Goal: Task Accomplishment & Management: Manage account settings

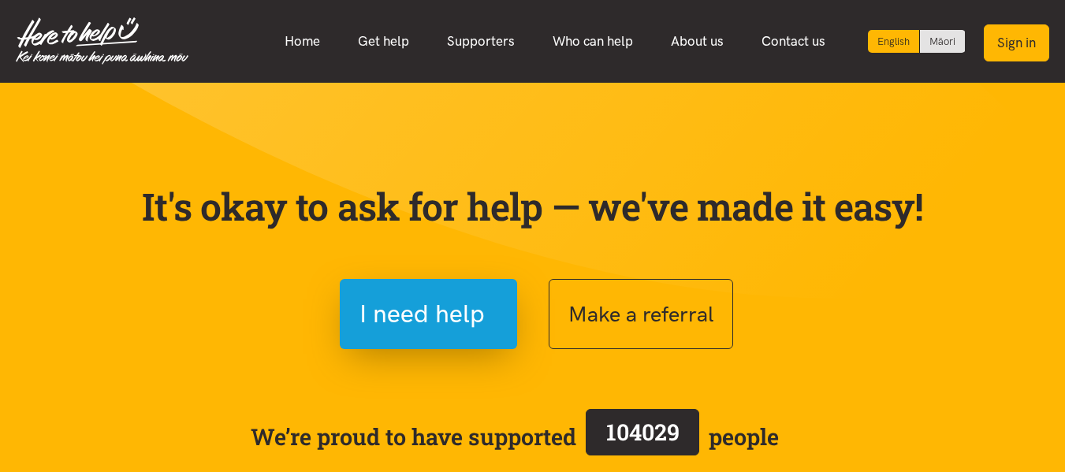
click at [1023, 43] on button "Sign in" at bounding box center [1016, 42] width 65 height 37
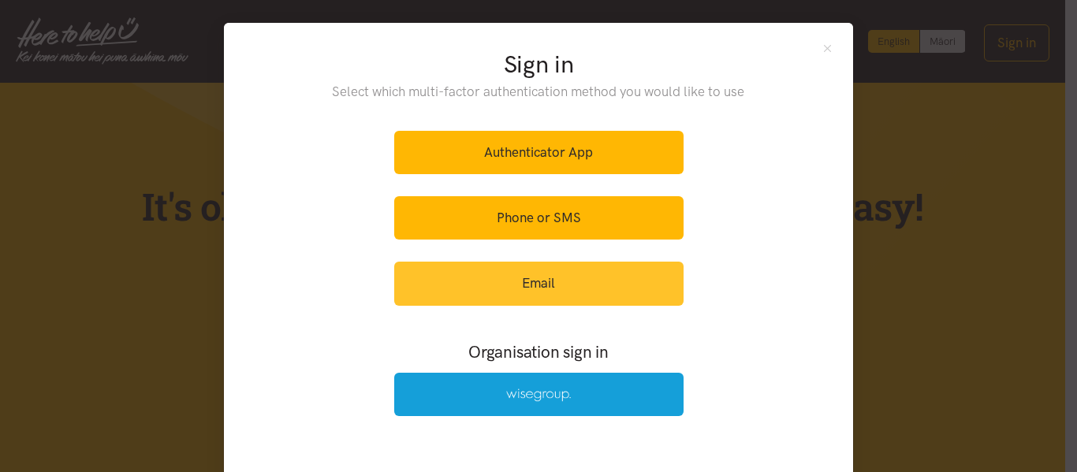
click at [564, 281] on link "Email" at bounding box center [538, 283] width 289 height 43
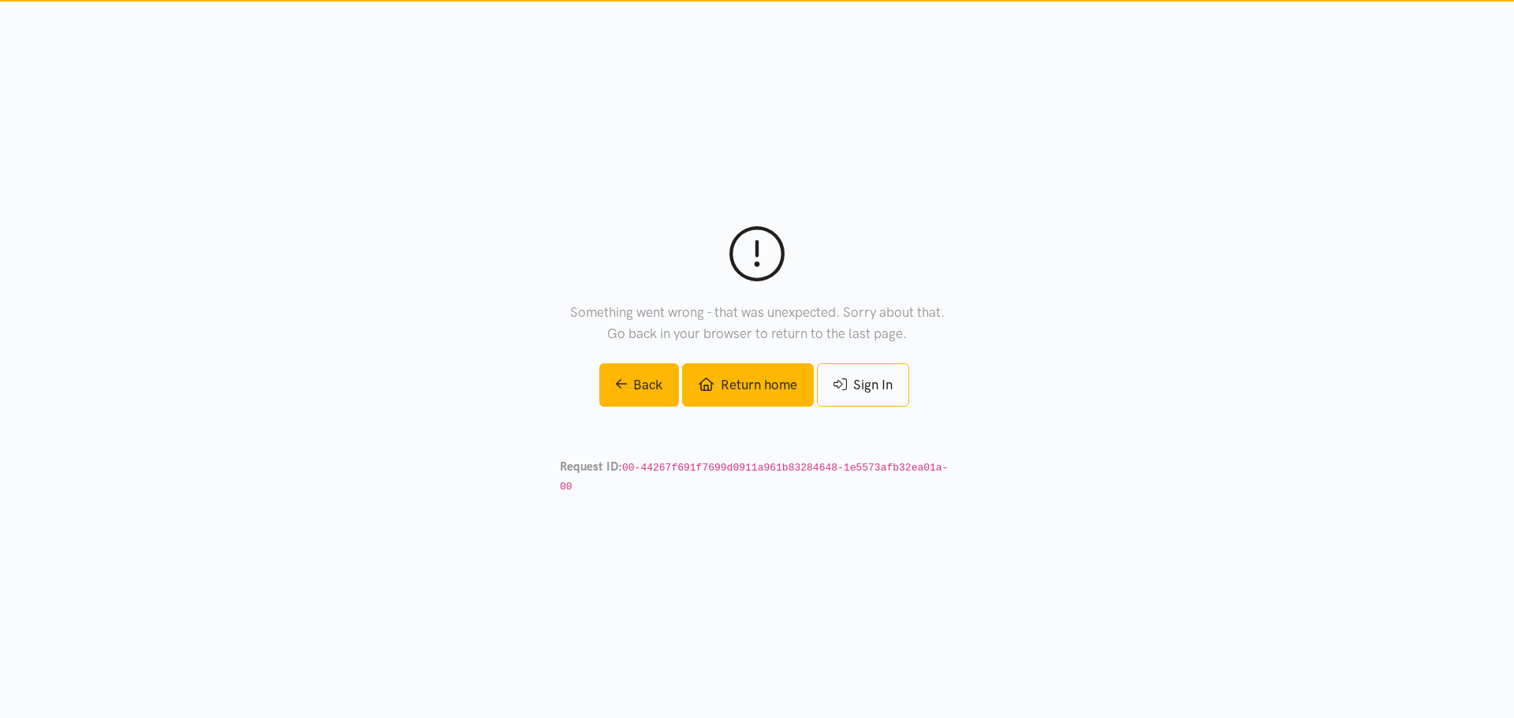
click at [731, 397] on link "Return home" at bounding box center [747, 385] width 131 height 43
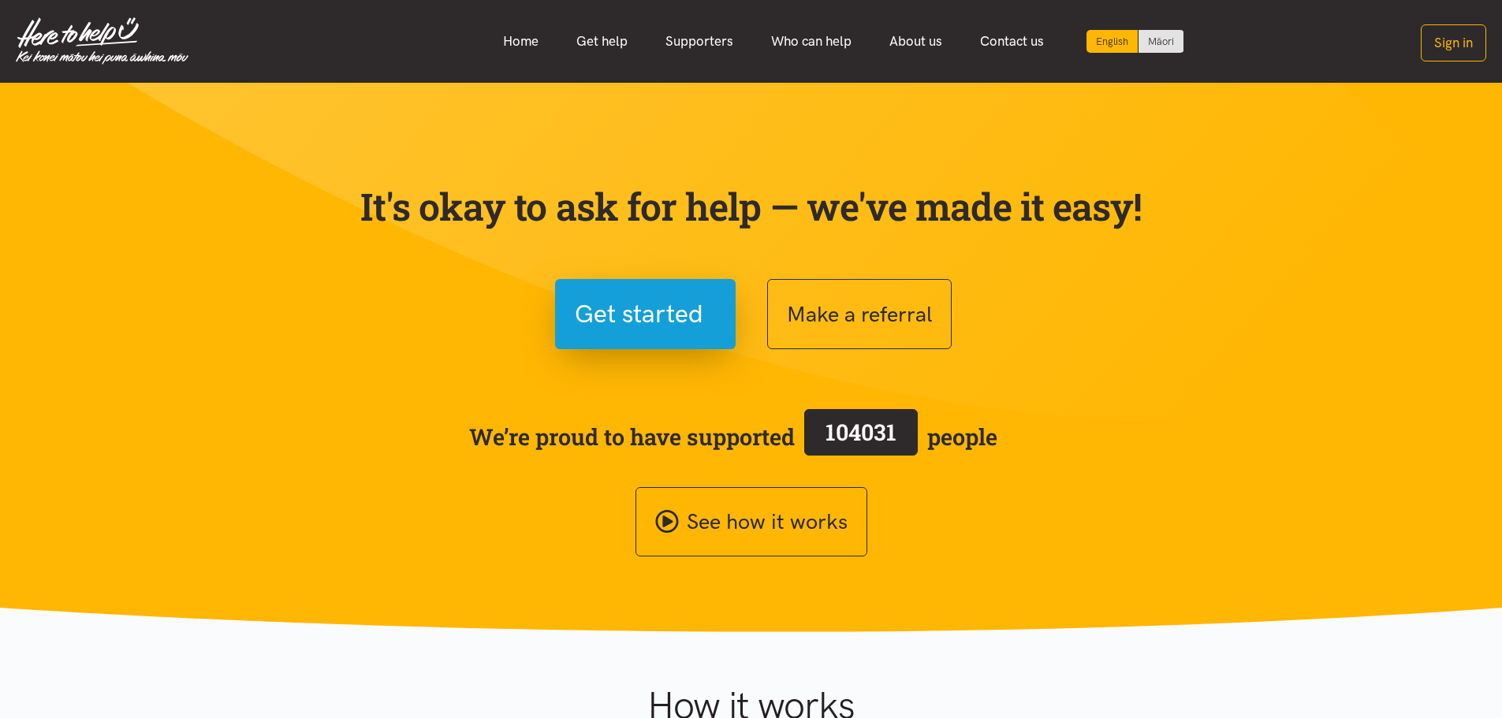
click at [1419, 42] on div "Home Get help Supporters Who can help About us" at bounding box center [837, 41] width 1298 height 34
click at [1455, 35] on button "Sign in" at bounding box center [1453, 42] width 65 height 37
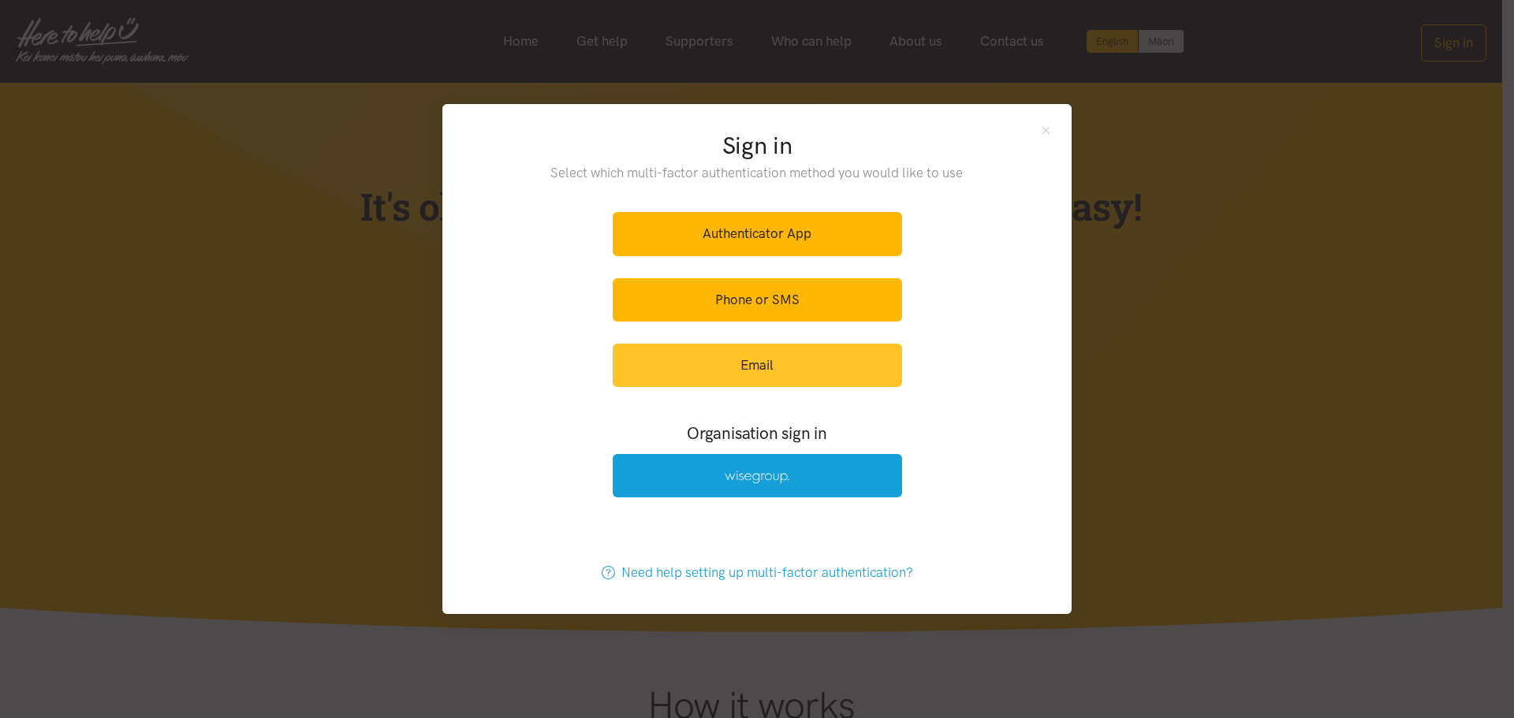
click at [807, 353] on link "Email" at bounding box center [757, 365] width 289 height 43
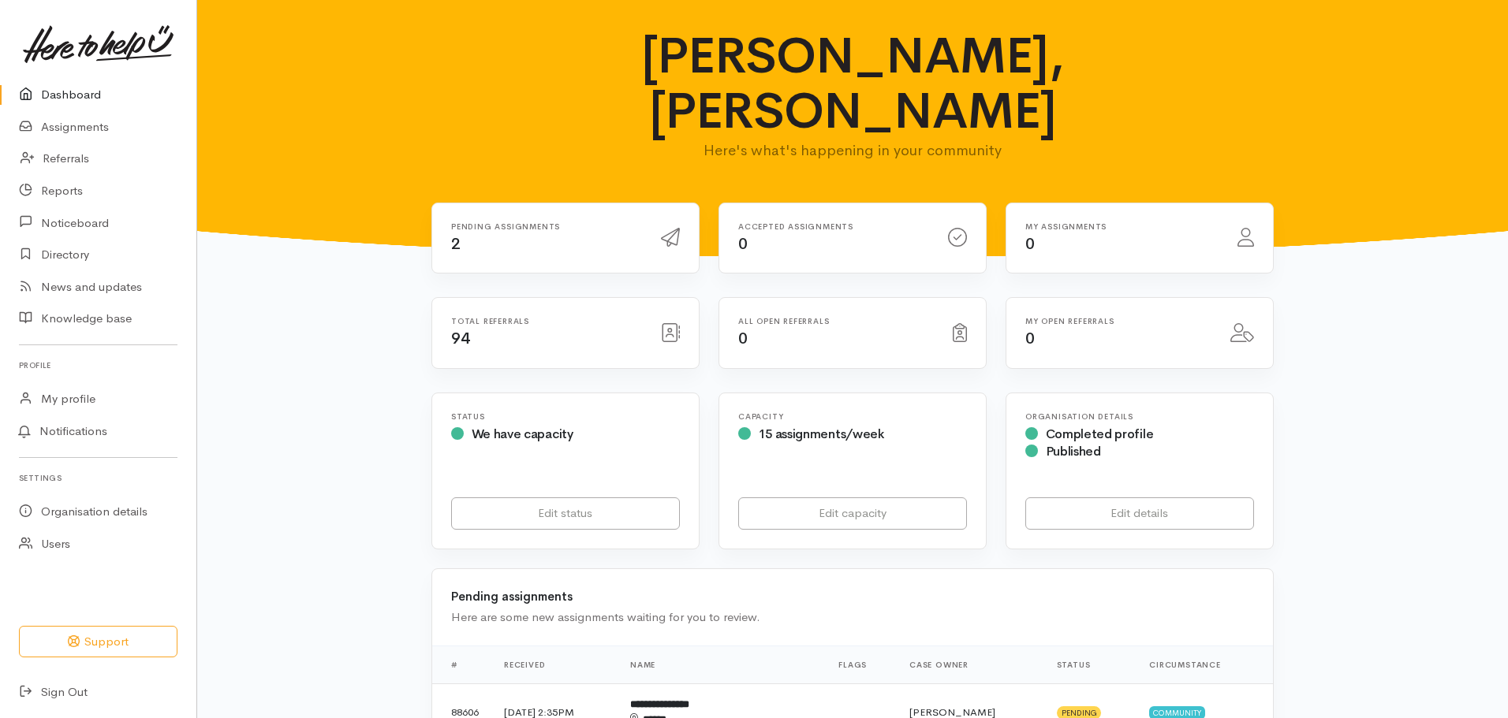
click at [472, 222] on div "Pending assignments 2" at bounding box center [547, 238] width 210 height 32
click at [64, 126] on link "Assignments" at bounding box center [98, 127] width 196 height 32
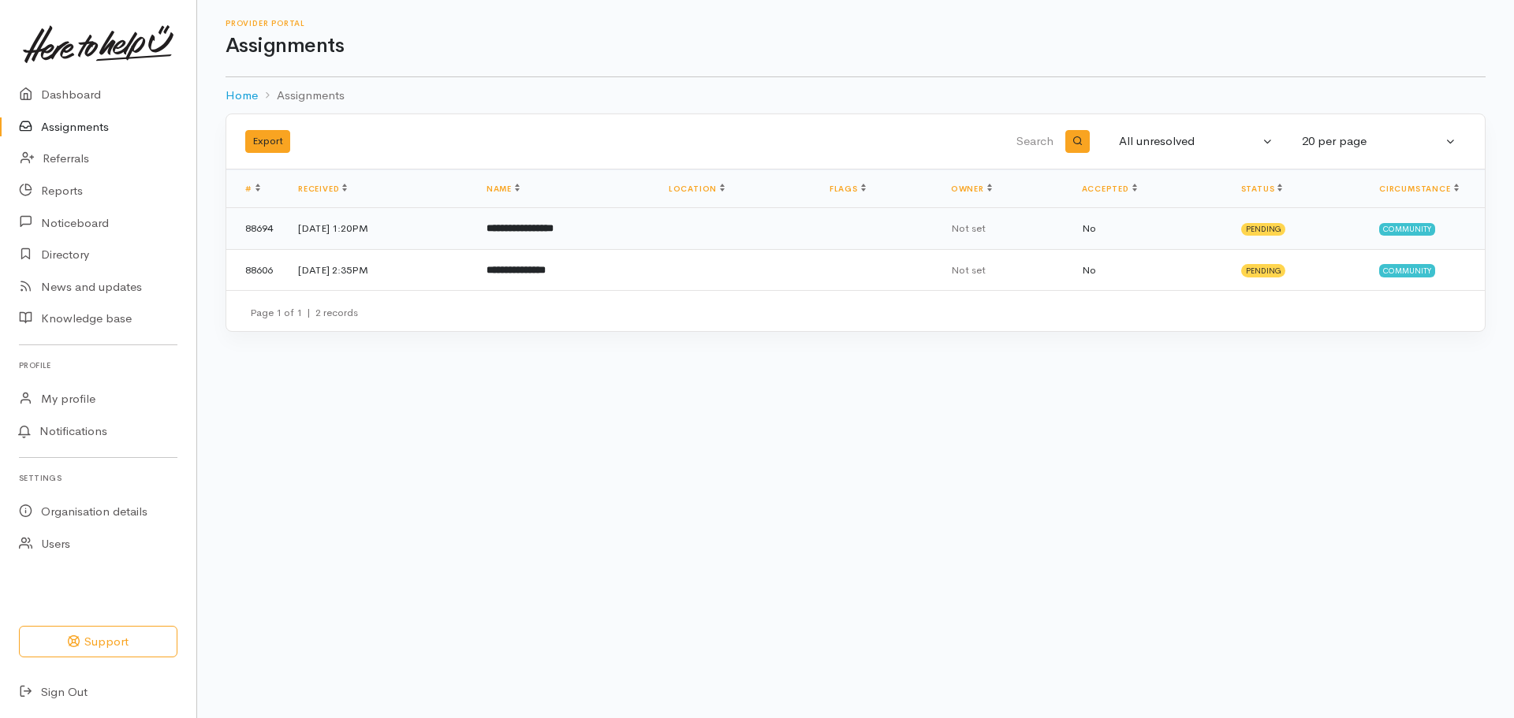
click at [554, 224] on b "**********" at bounding box center [520, 228] width 67 height 10
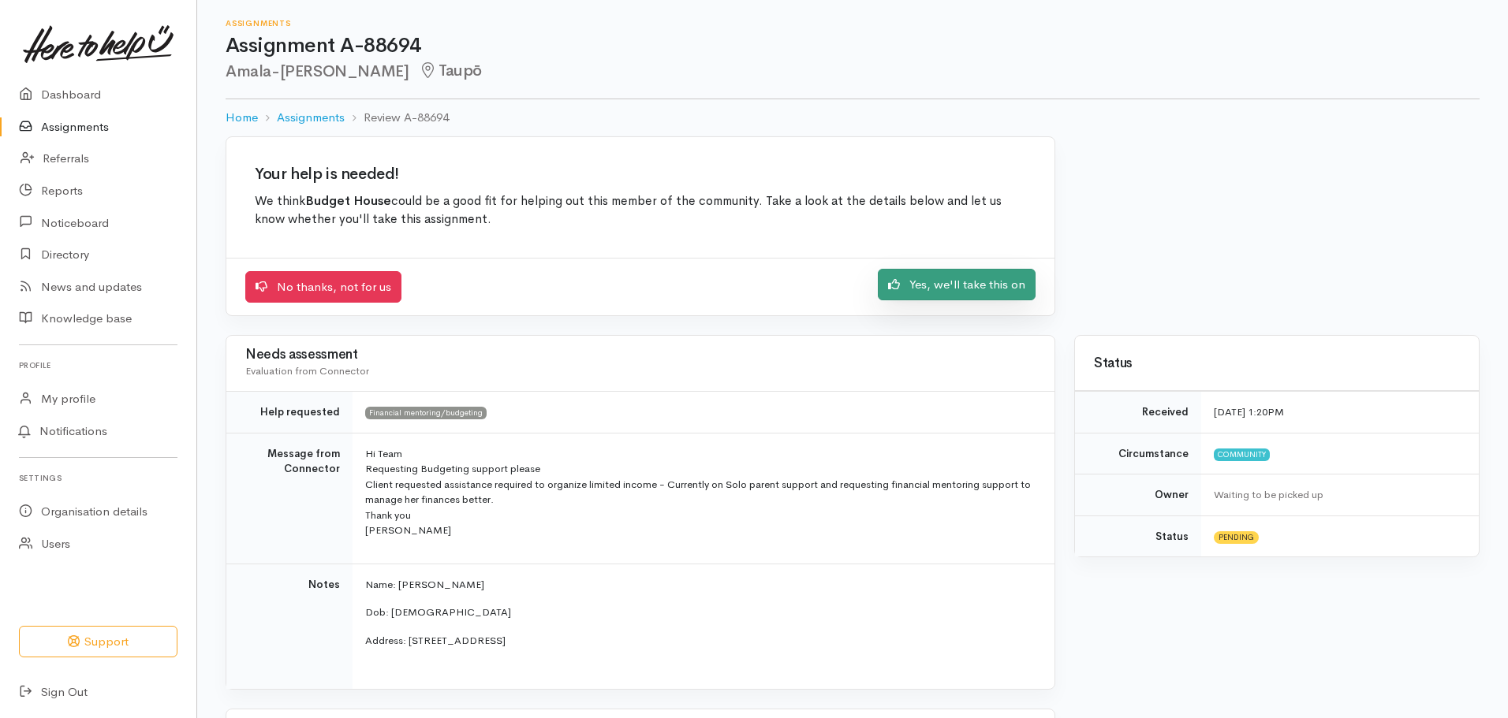
click at [964, 286] on link "Yes, we'll take this on" at bounding box center [957, 285] width 158 height 32
click at [911, 285] on link "Yes, we'll take this on" at bounding box center [957, 285] width 158 height 32
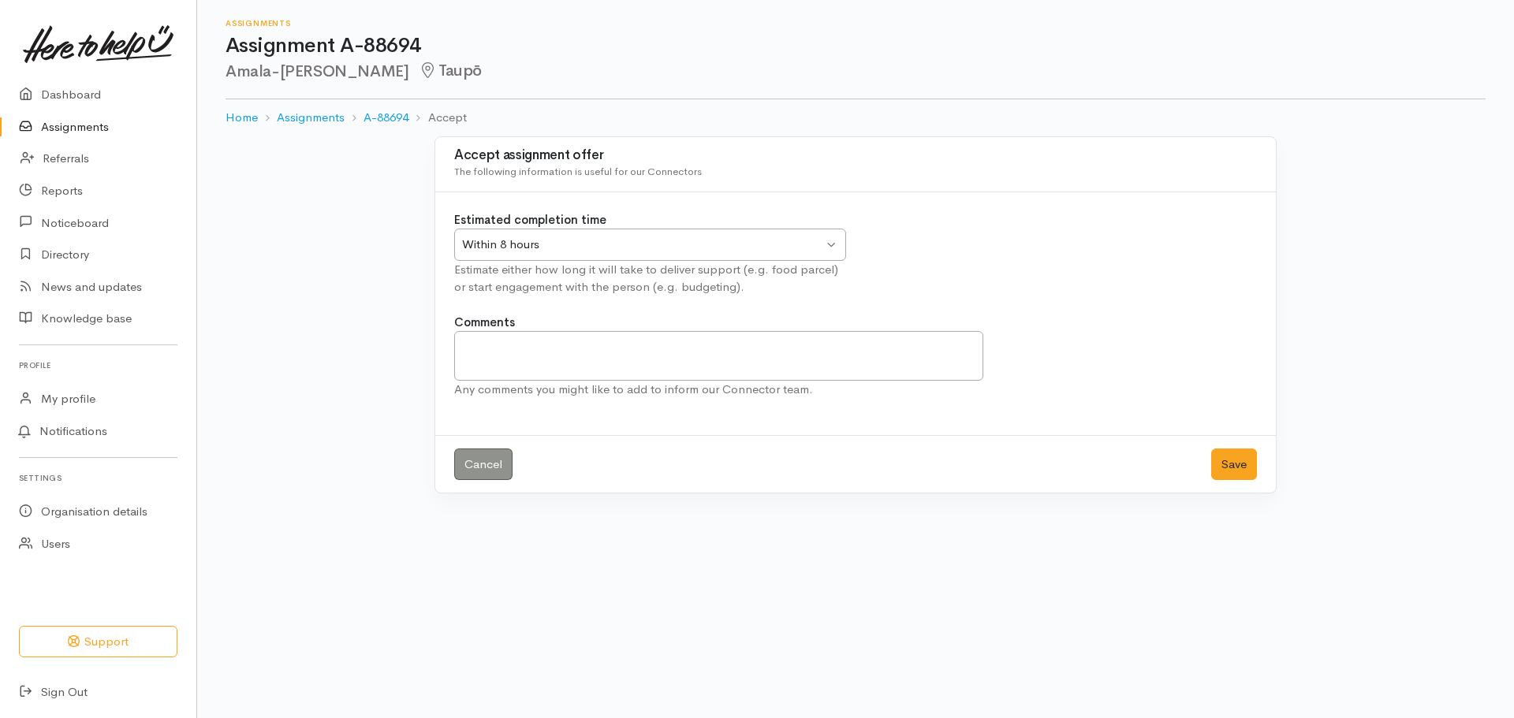
click at [576, 255] on div "Within 8 hours Within 8 hours" at bounding box center [650, 245] width 392 height 32
click at [1236, 472] on button "Save" at bounding box center [1234, 465] width 46 height 32
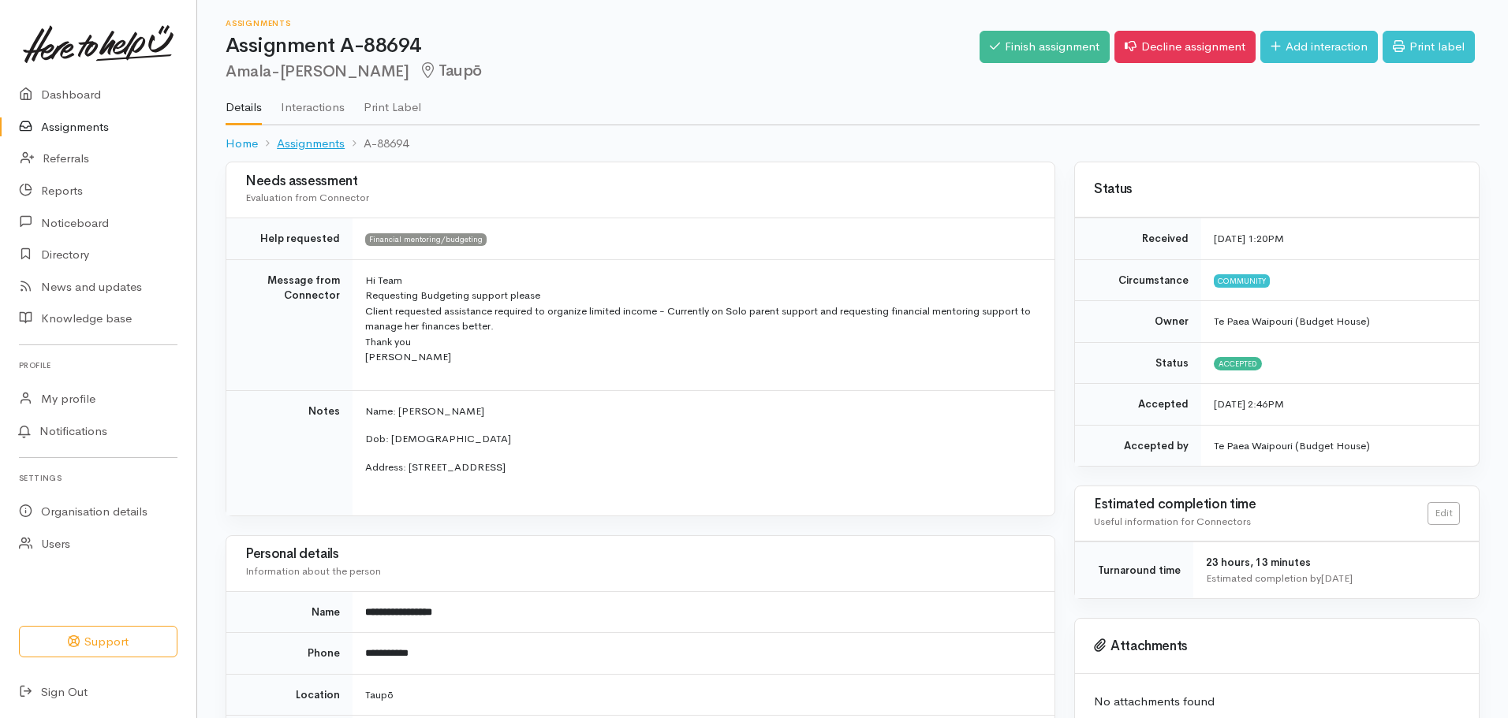
click at [303, 144] on link "Assignments" at bounding box center [311, 144] width 68 height 18
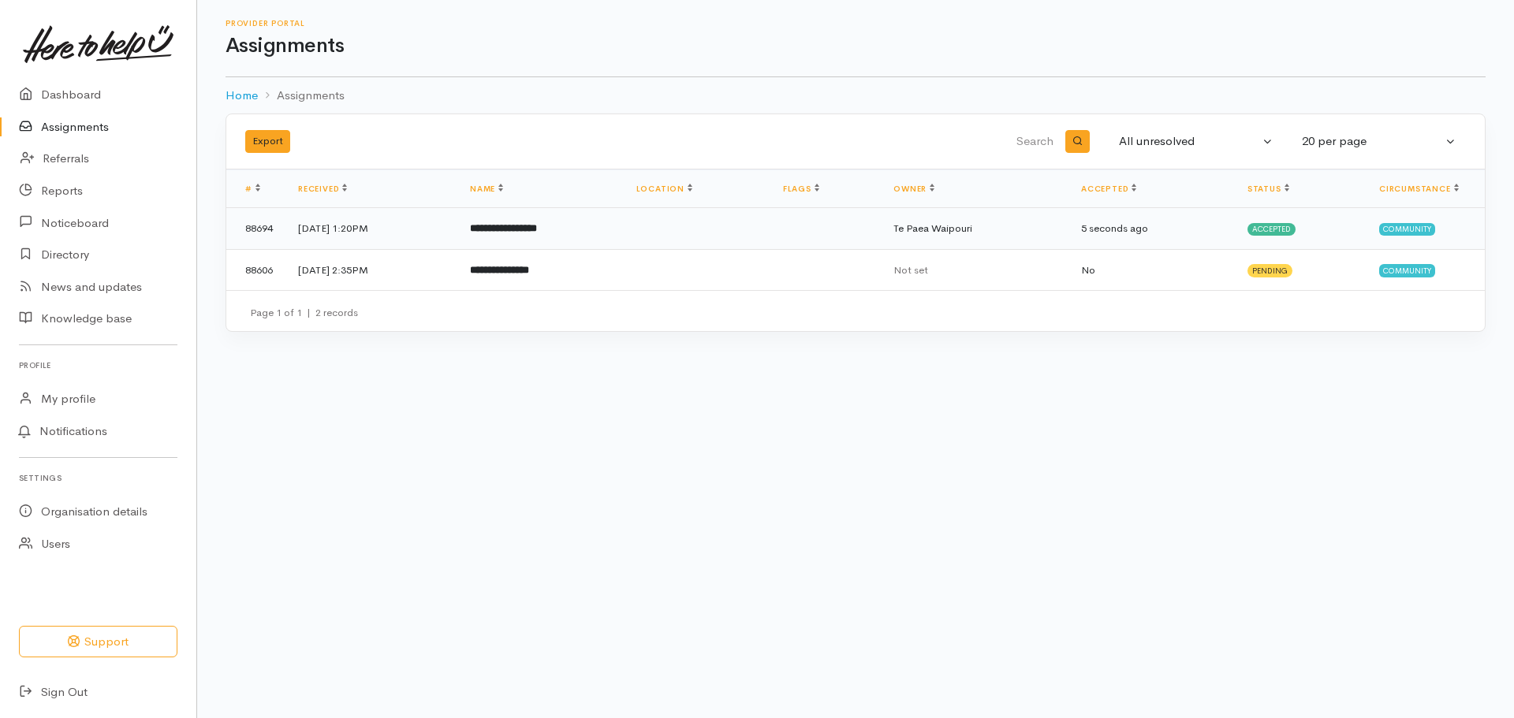
click at [535, 229] on b "**********" at bounding box center [503, 228] width 67 height 10
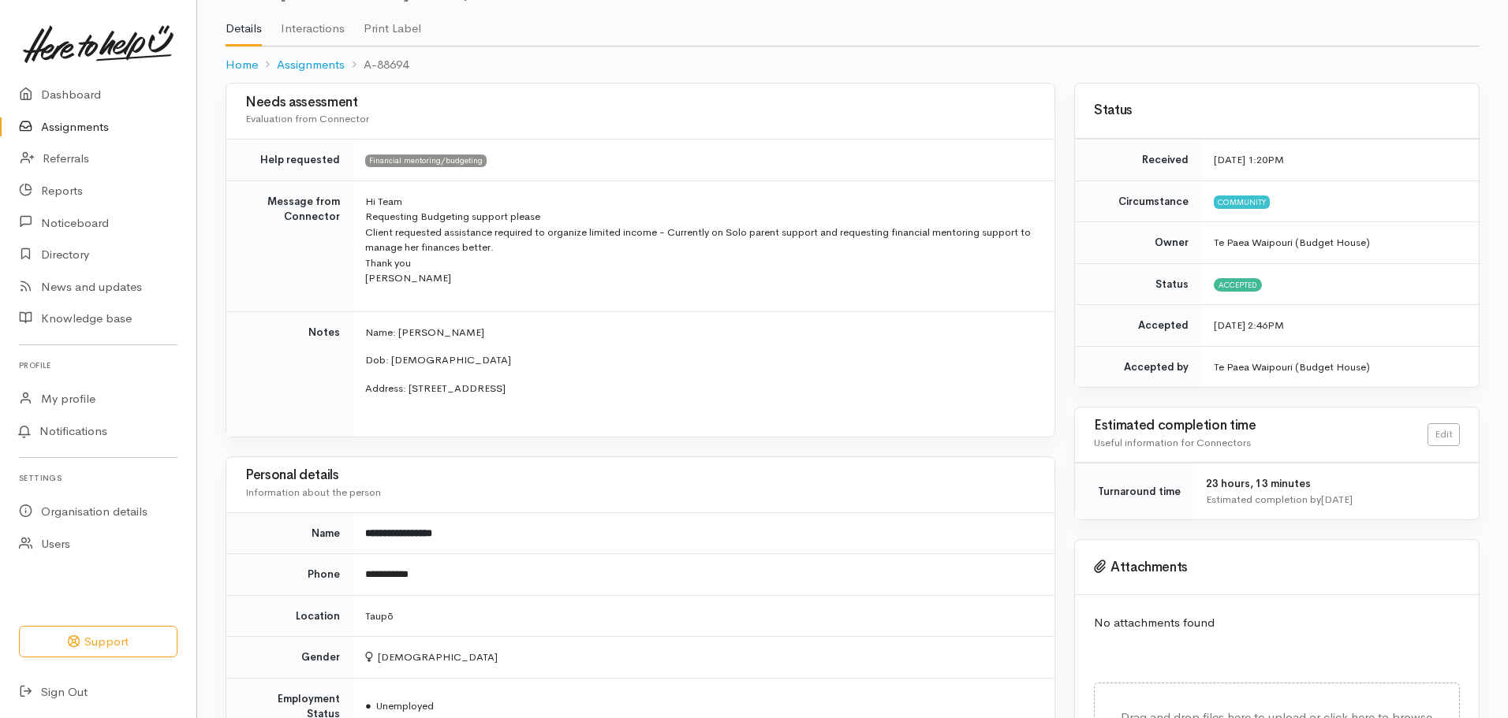
scroll to position [158, 0]
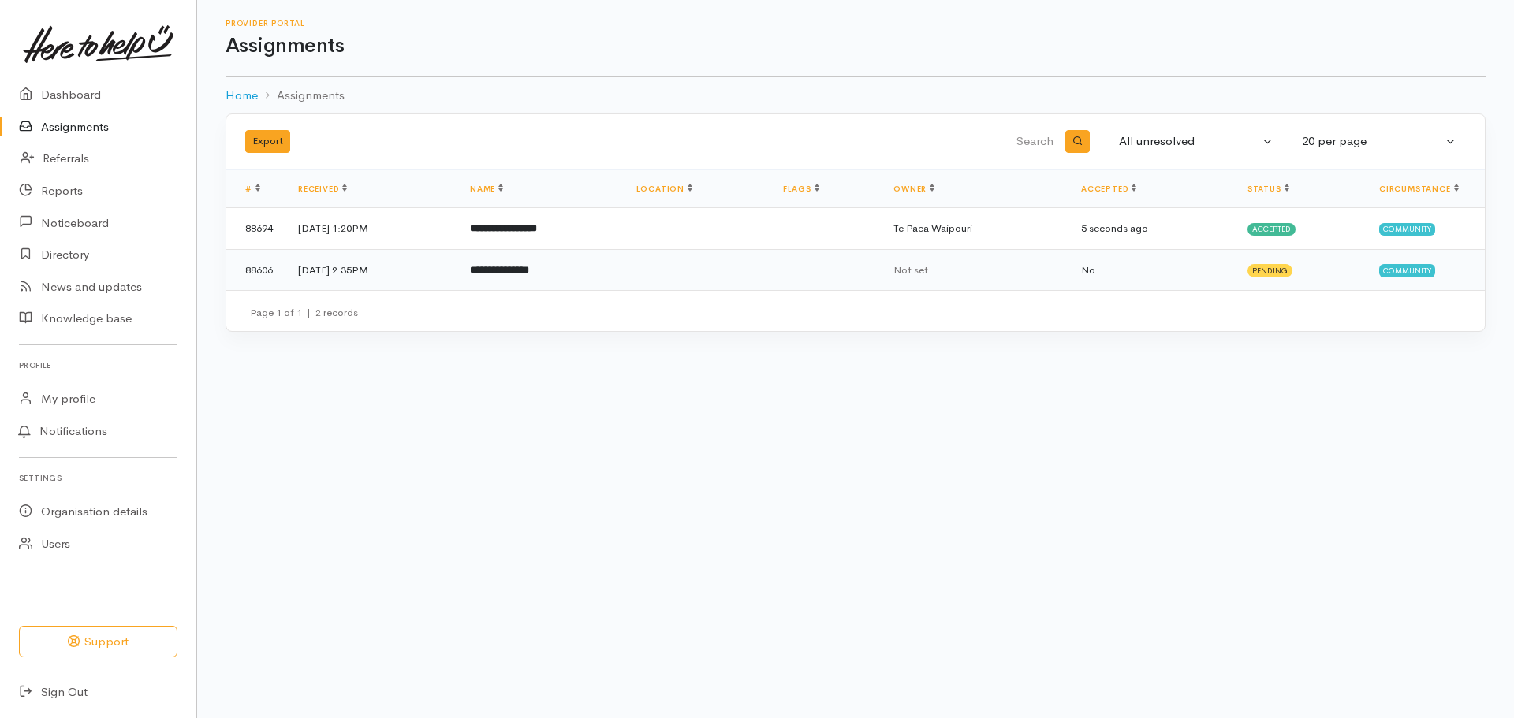
click at [524, 273] on b "**********" at bounding box center [499, 270] width 59 height 10
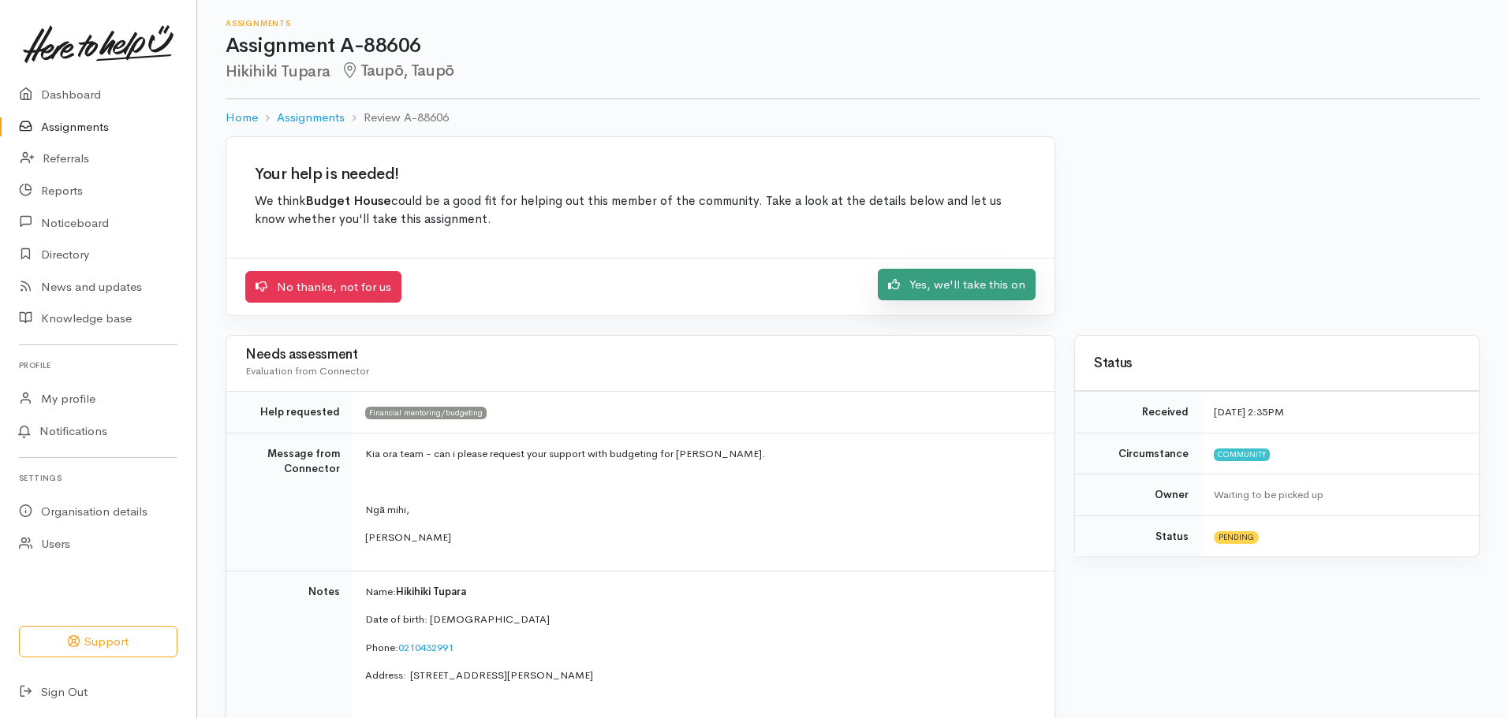
click at [940, 280] on link "Yes, we'll take this on" at bounding box center [957, 285] width 158 height 32
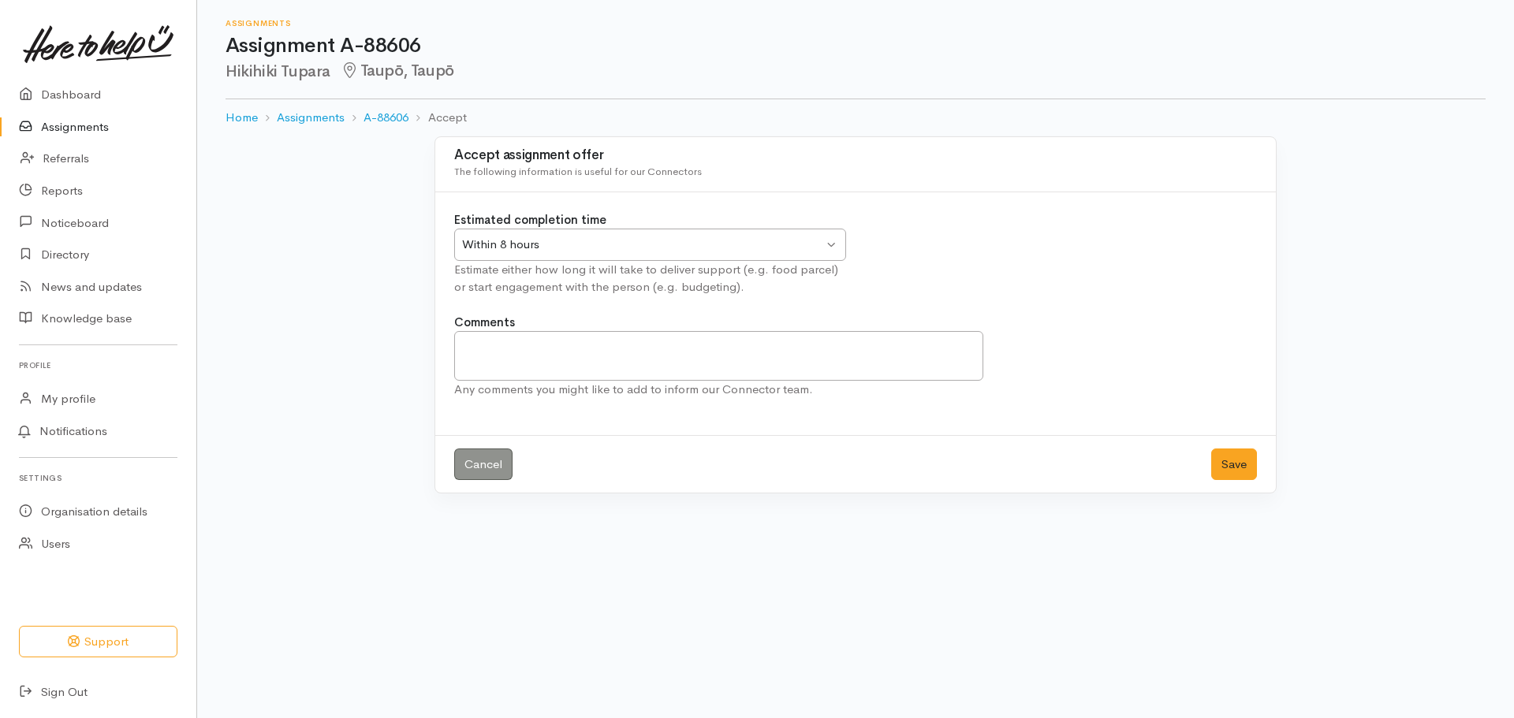
click at [831, 238] on div "Within 8 hours Within 8 hours" at bounding box center [650, 245] width 392 height 32
click at [1233, 464] on button "Save" at bounding box center [1234, 465] width 46 height 32
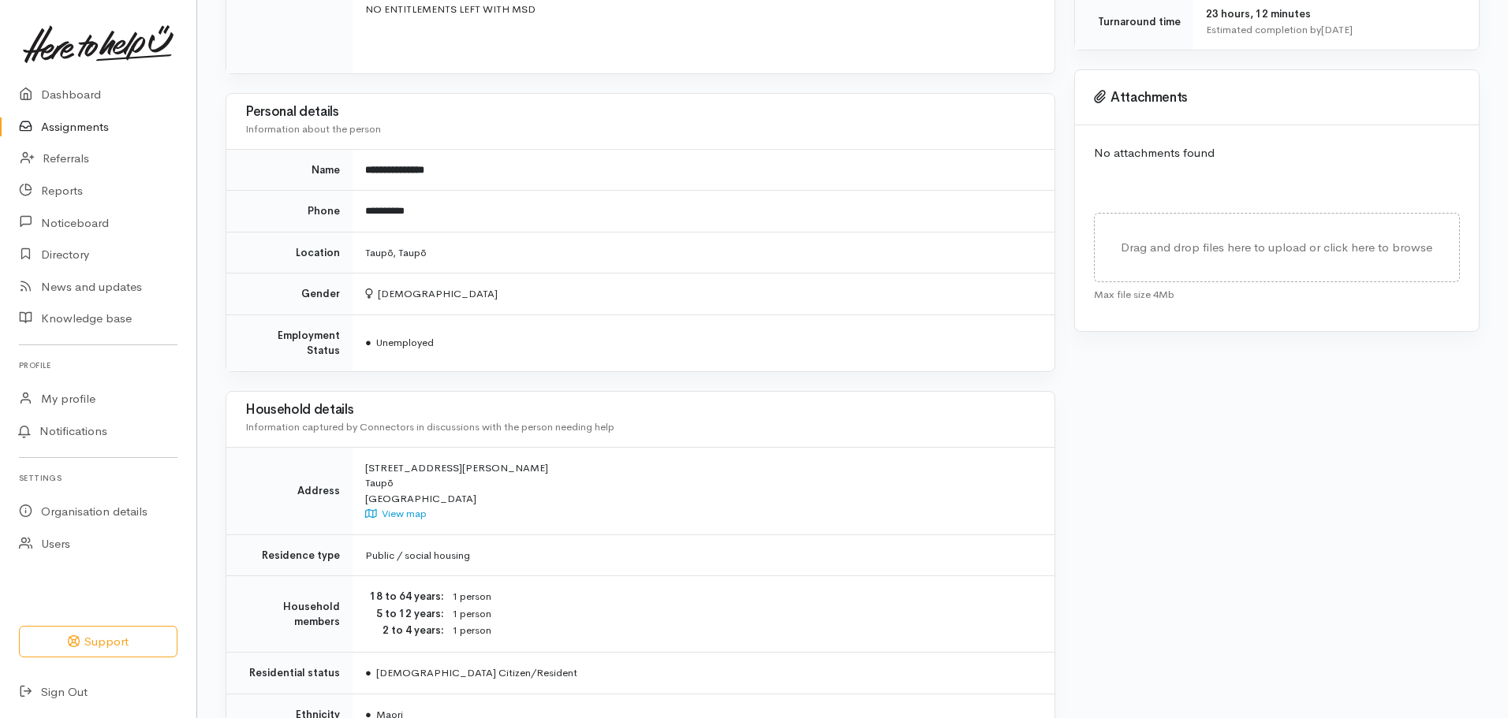
scroll to position [557, 0]
